Goal: Task Accomplishment & Management: Use online tool/utility

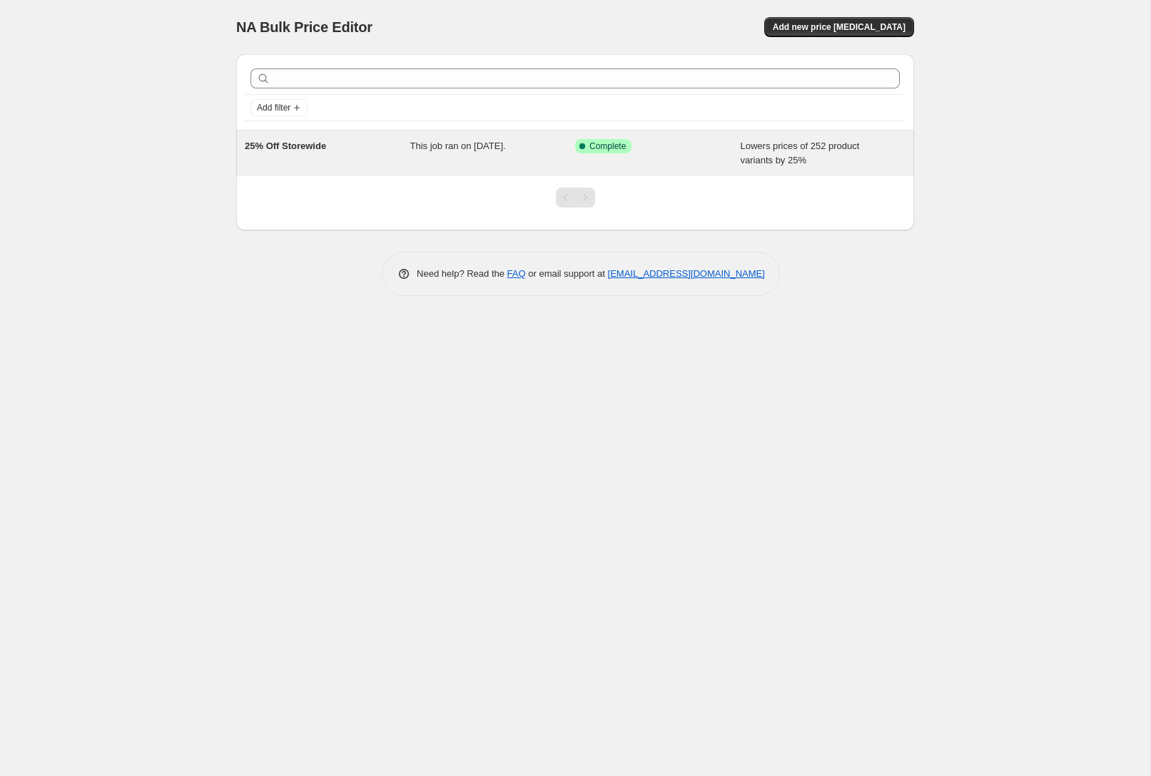
click at [430, 147] on span "This job ran on [DATE]." at bounding box center [458, 146] width 96 height 11
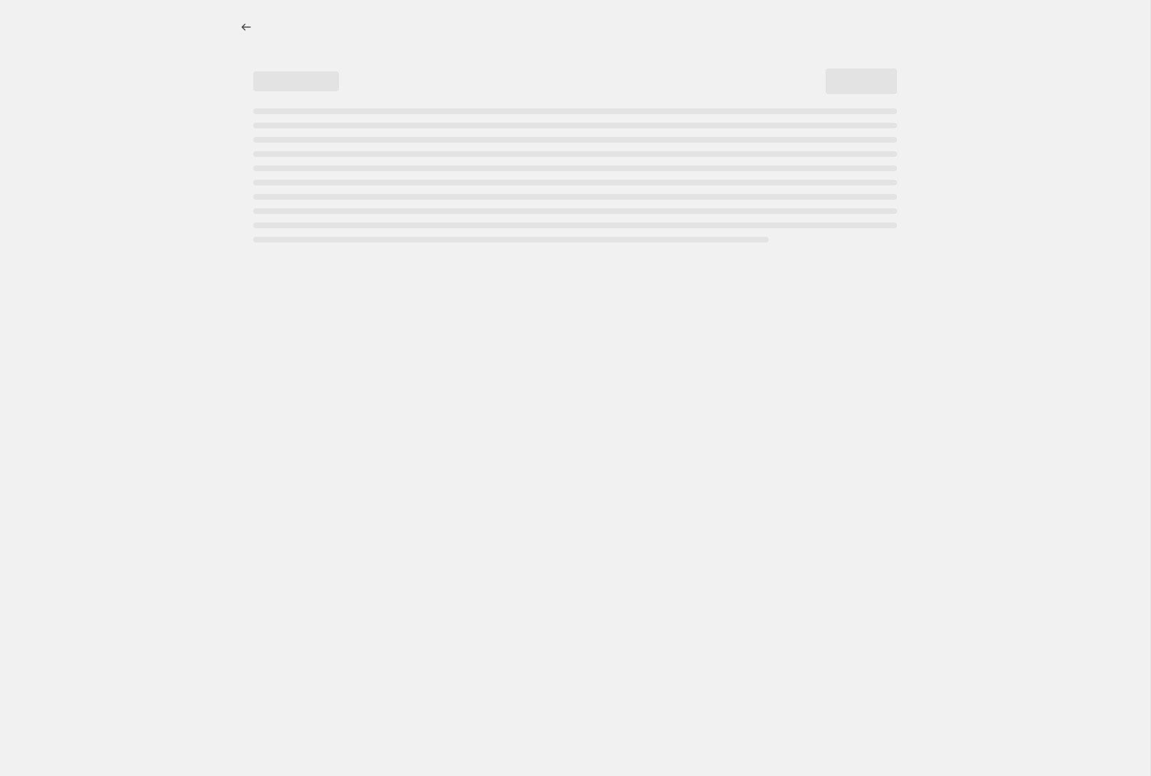
select select "percentage"
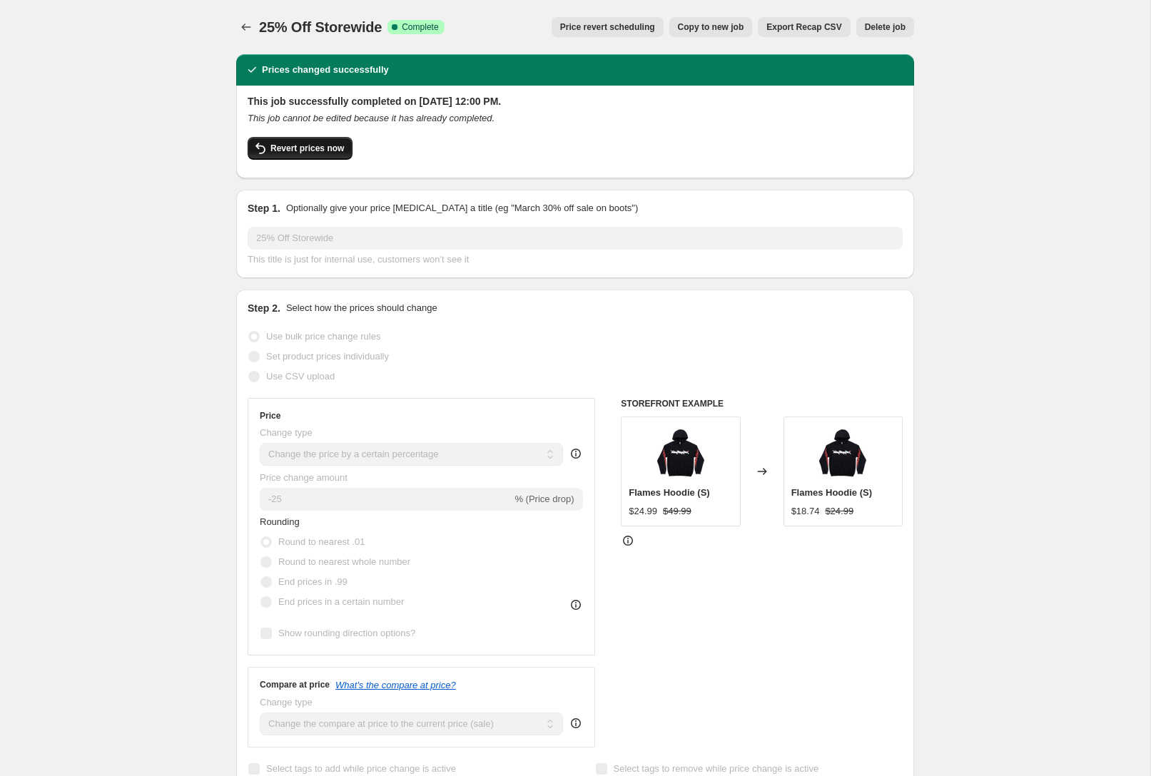
click at [302, 150] on span "Revert prices now" at bounding box center [307, 148] width 74 height 11
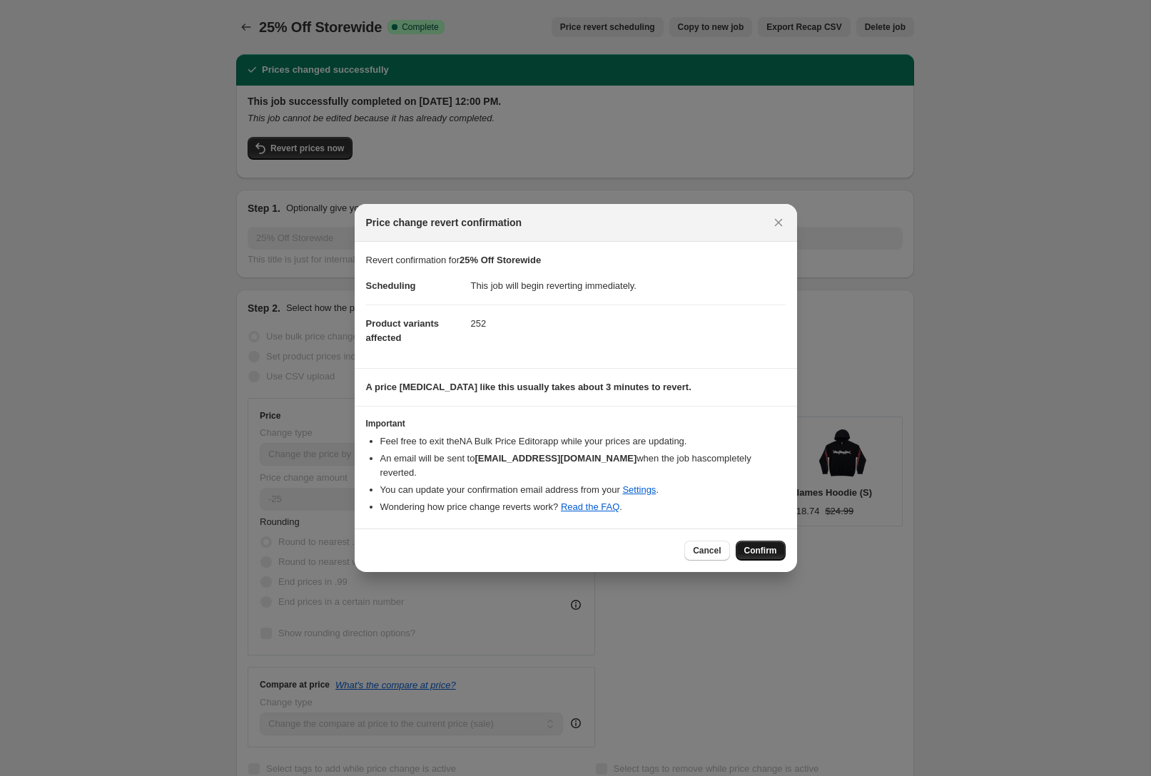
click at [768, 553] on span "Confirm" at bounding box center [760, 550] width 33 height 11
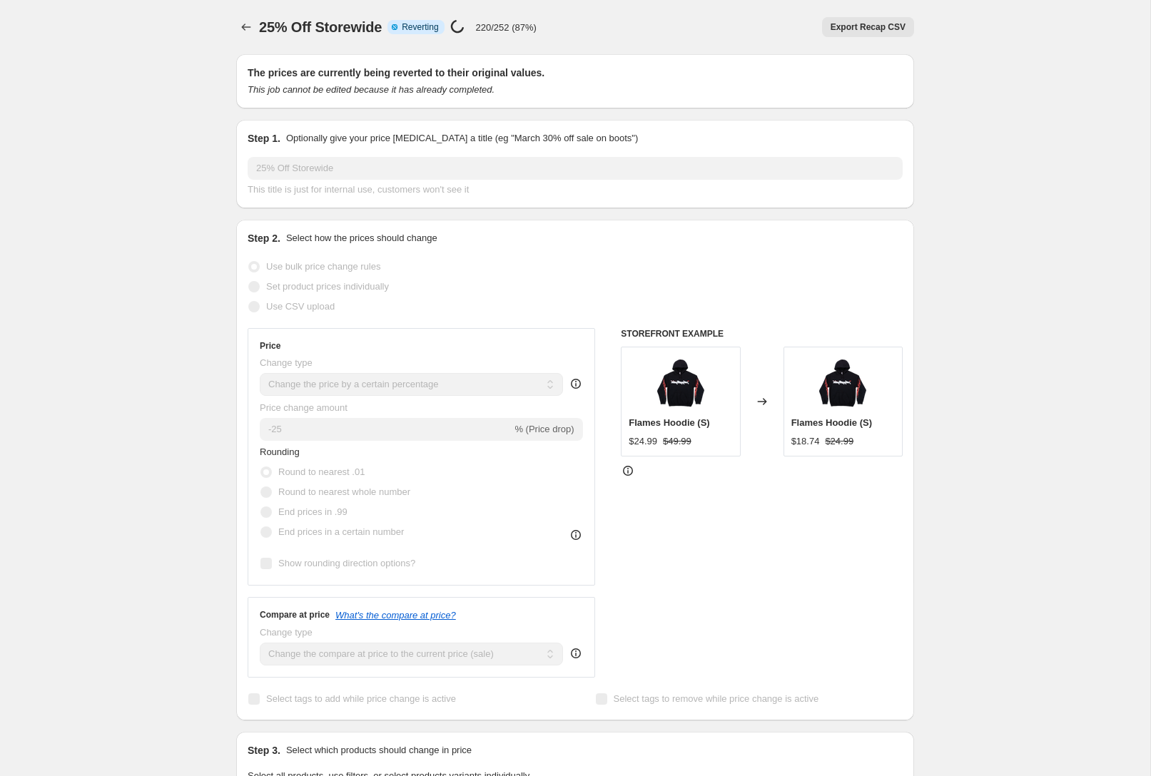
select select "percentage"
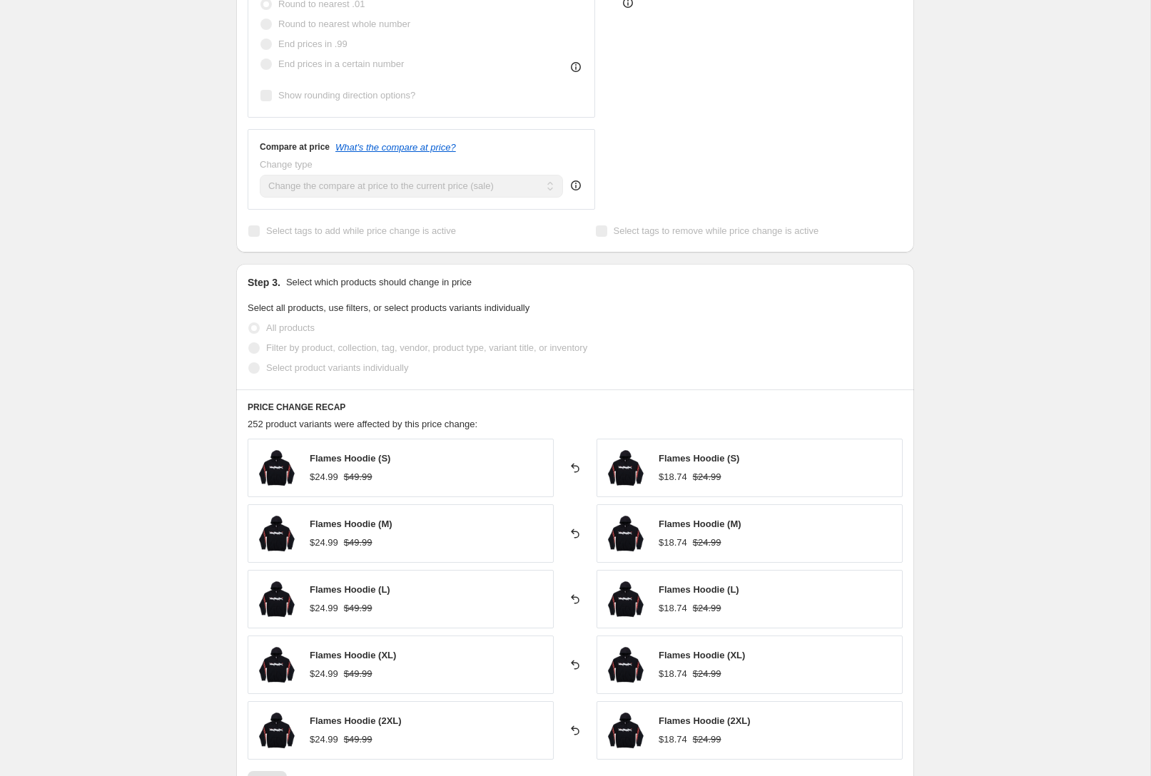
scroll to position [699, 0]
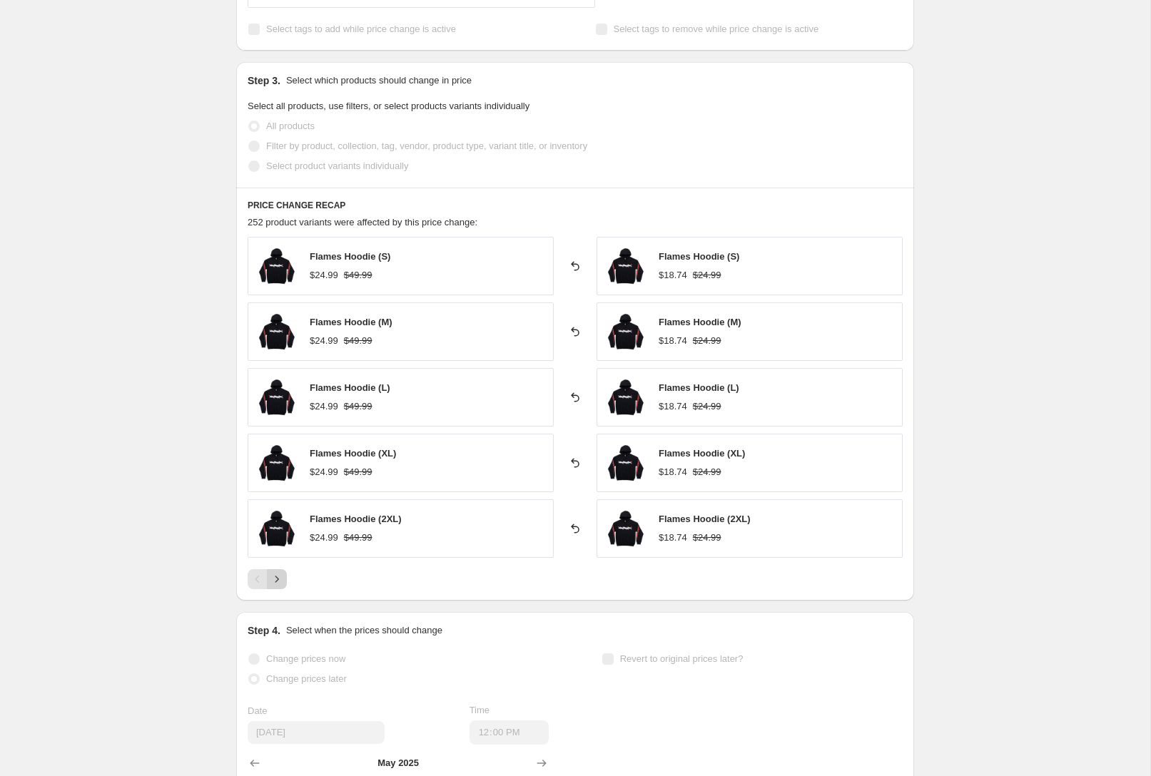
click at [277, 579] on icon "Next" at bounding box center [277, 579] width 4 height 6
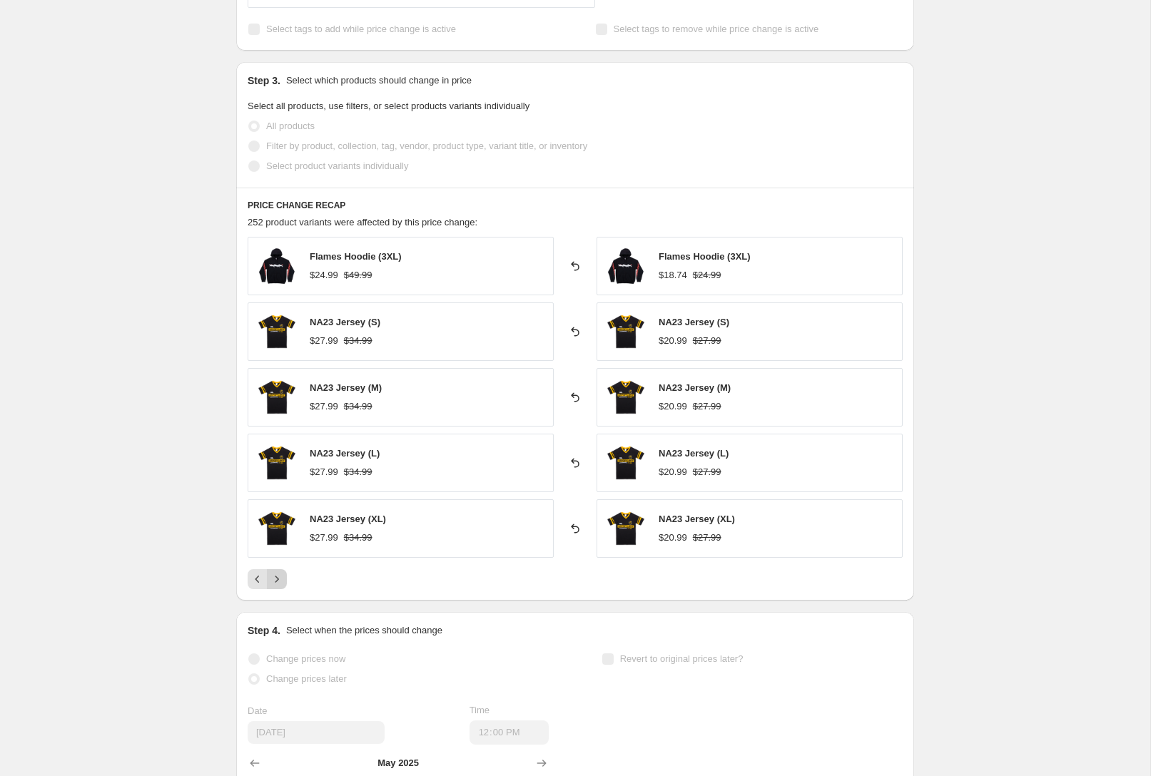
click at [277, 579] on icon "Next" at bounding box center [277, 579] width 4 height 6
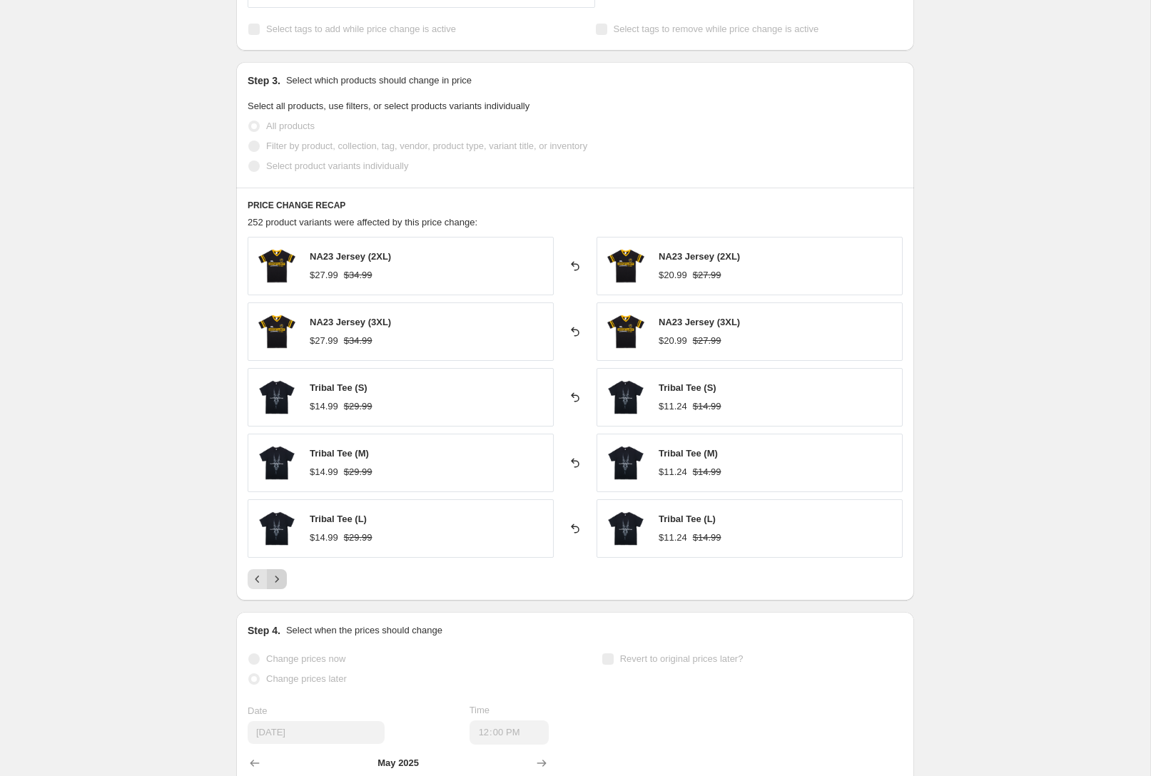
click at [277, 579] on icon "Next" at bounding box center [277, 579] width 4 height 6
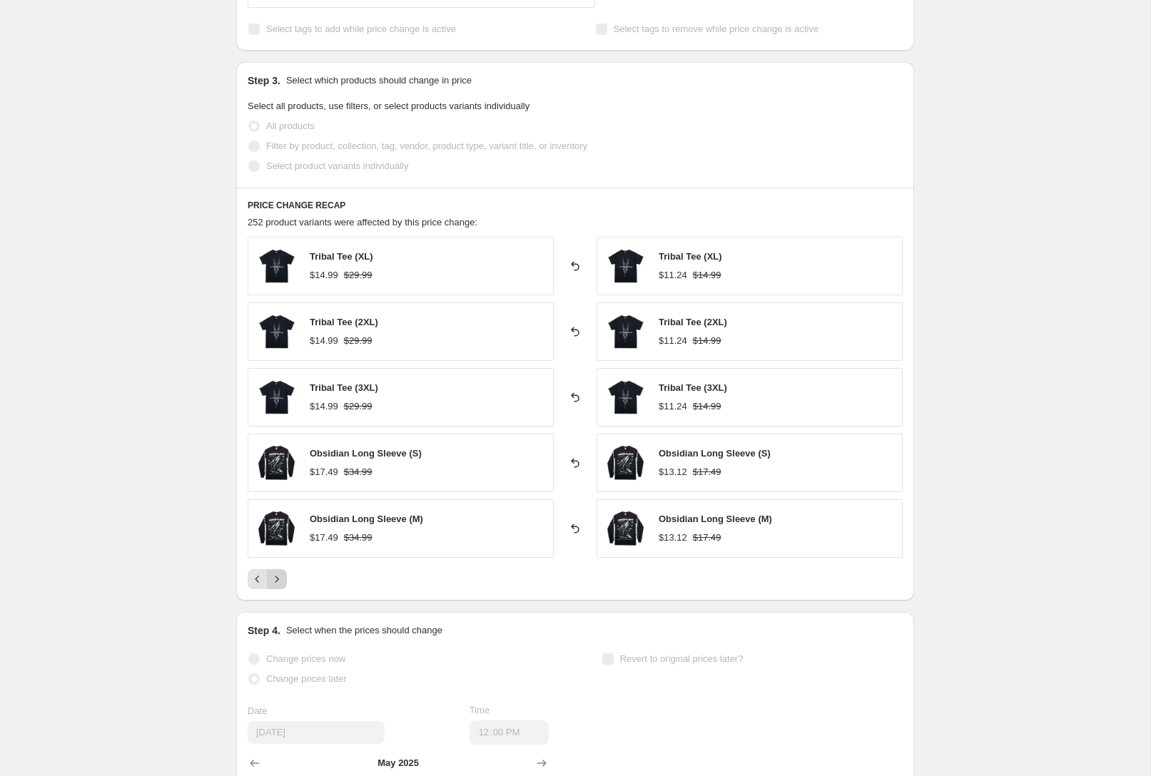
click at [277, 579] on icon "Next" at bounding box center [277, 579] width 4 height 6
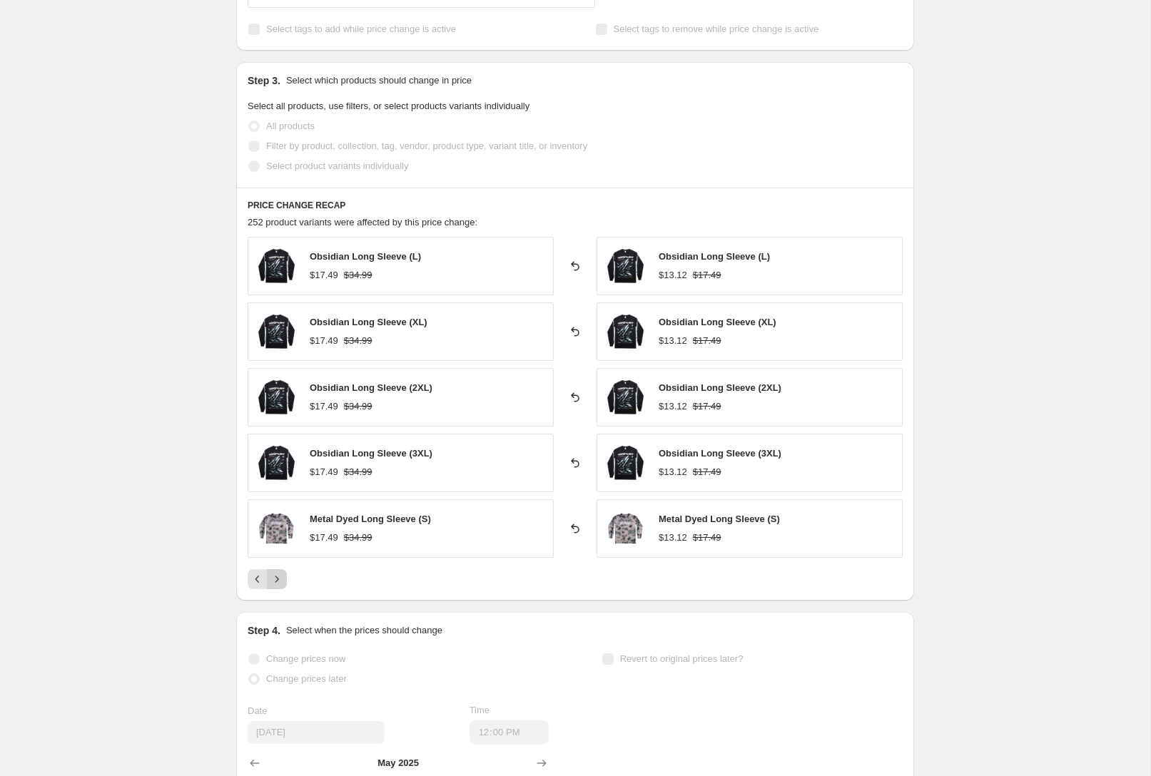
click at [277, 579] on icon "Next" at bounding box center [277, 579] width 4 height 6
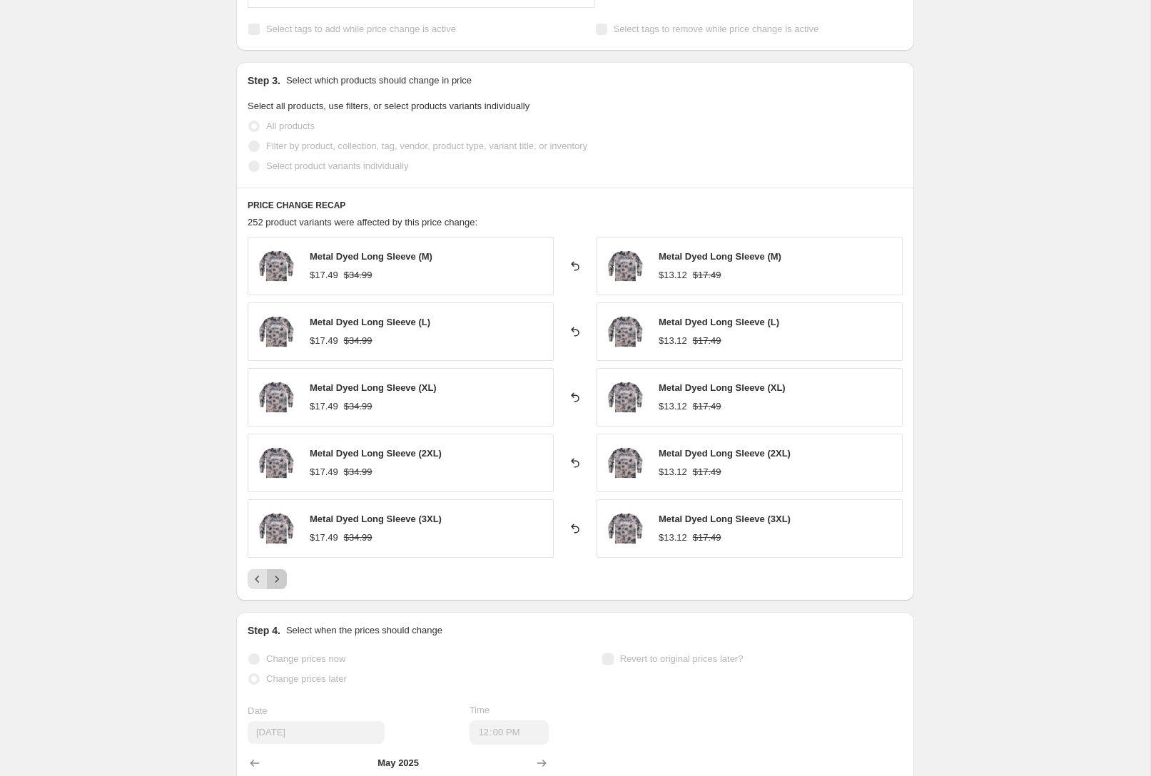
click at [277, 579] on icon "Next" at bounding box center [277, 579] width 4 height 6
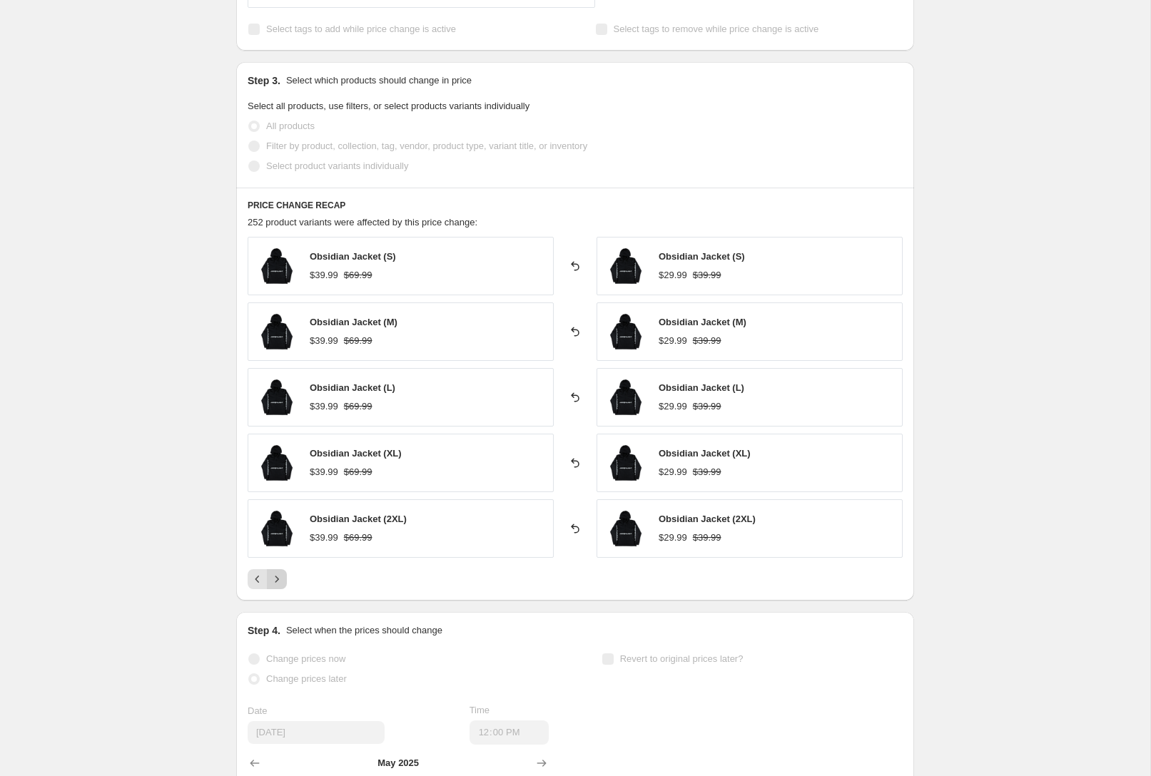
click at [277, 579] on icon "Next" at bounding box center [277, 579] width 4 height 6
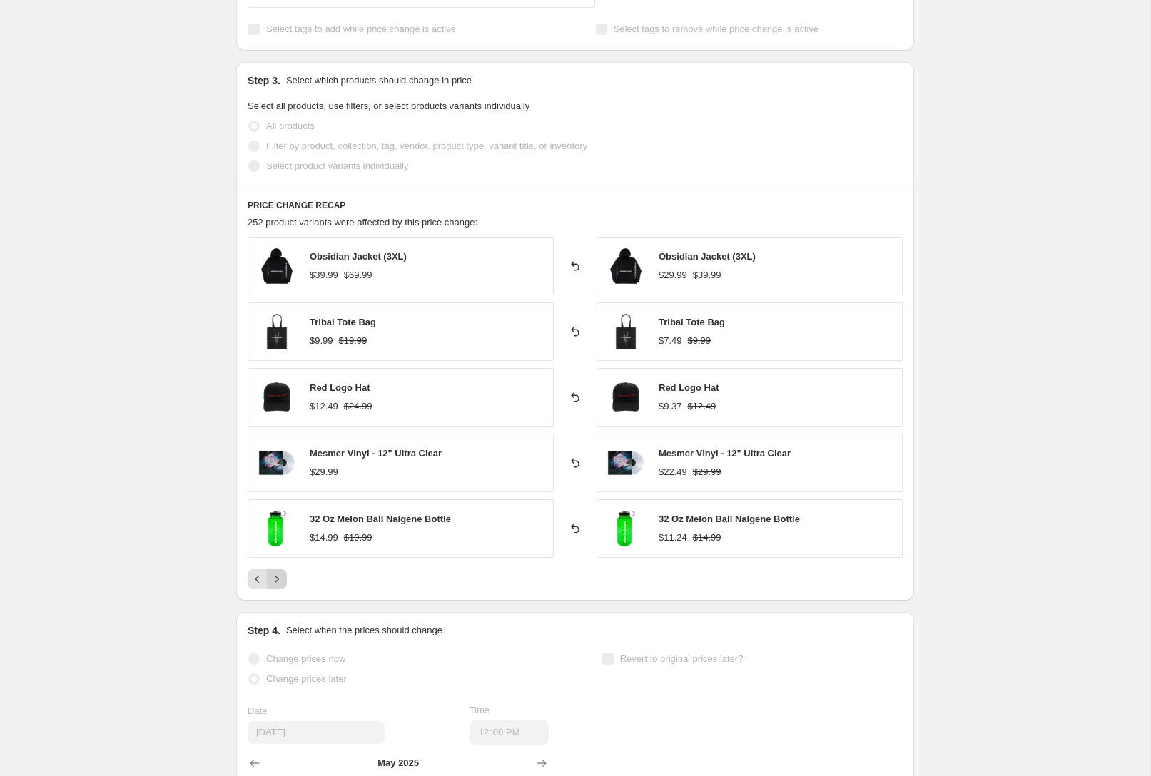
click at [273, 582] on icon "Next" at bounding box center [277, 579] width 14 height 14
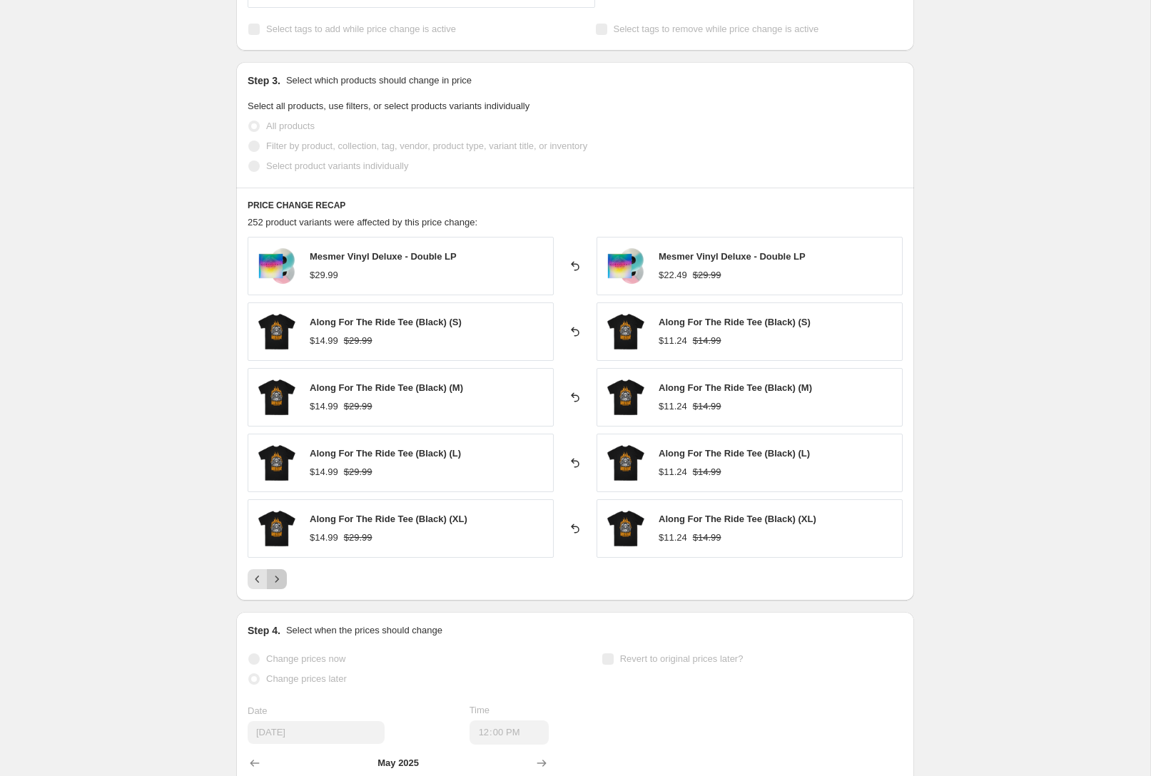
click at [273, 582] on icon "Next" at bounding box center [277, 579] width 14 height 14
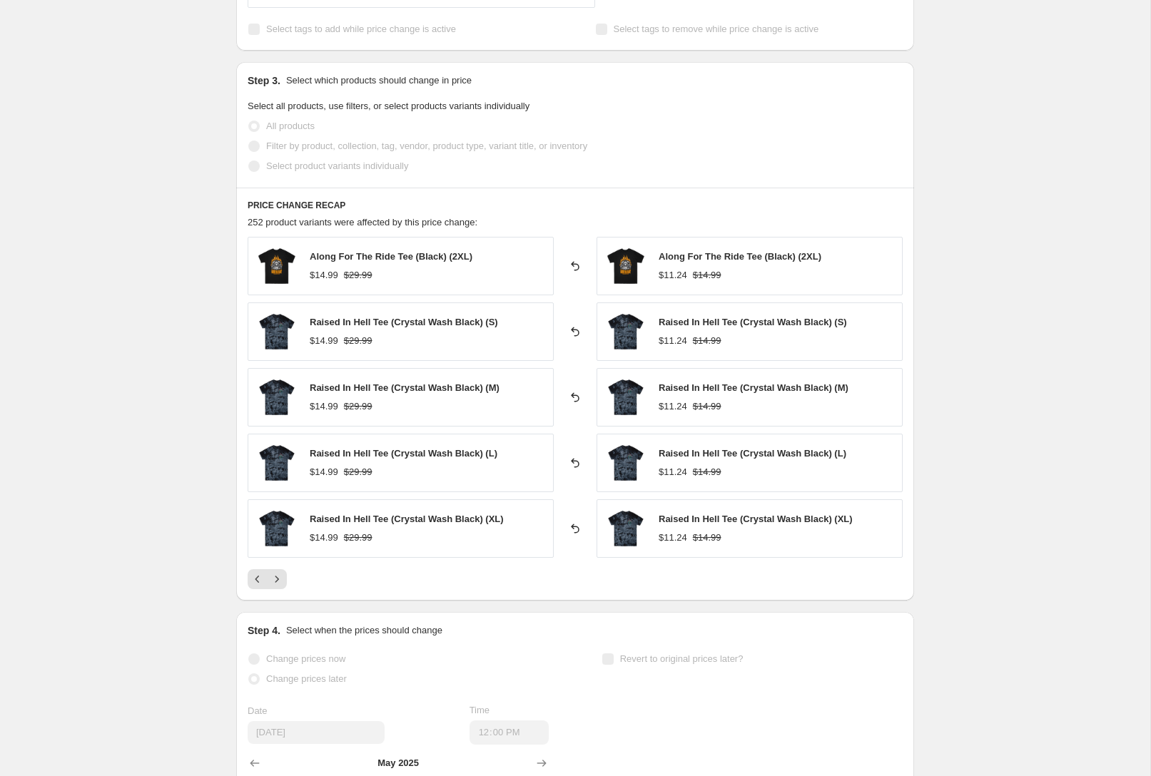
click at [981, 101] on div "25% Off Storewide. This page is ready 25% Off Storewide Complete Reverted Copy …" at bounding box center [575, 167] width 1150 height 1733
click at [41, 72] on div "25% Off Storewide. This page is ready 25% Off Storewide Complete Reverted Copy …" at bounding box center [575, 167] width 1150 height 1733
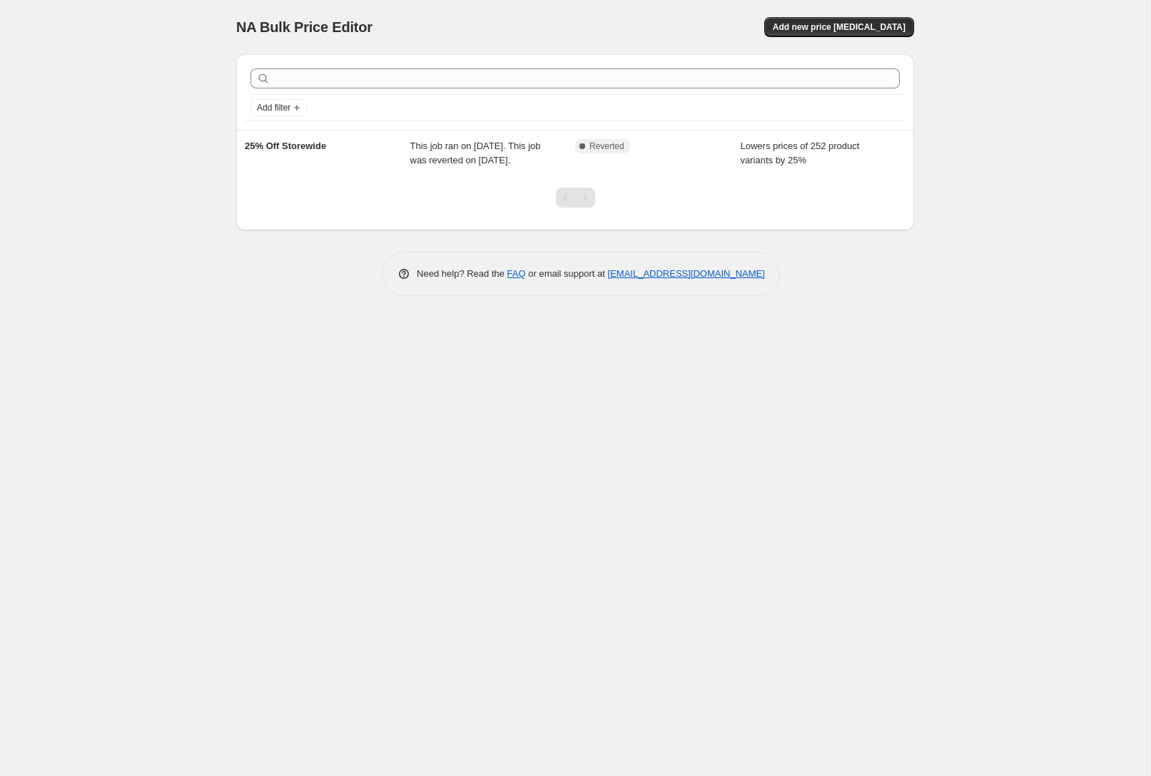
click at [76, 151] on div "NA Bulk Price Editor. This page is ready NA Bulk Price Editor Add new price [ME…" at bounding box center [575, 388] width 1150 height 776
